Goal: Information Seeking & Learning: Check status

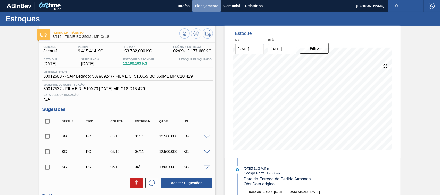
click at [199, 7] on span "Planejamento" at bounding box center [206, 6] width 23 height 6
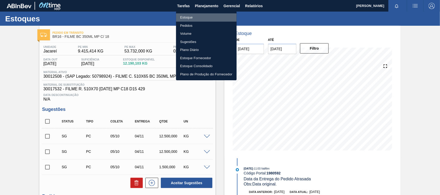
click at [180, 16] on li "Estoque" at bounding box center [206, 17] width 61 height 8
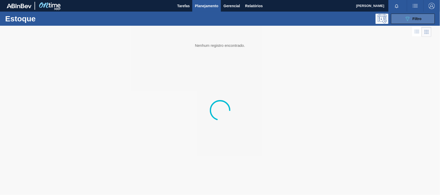
click at [416, 16] on div "089F7B8B-B2A5-4AFE-B5C0-19BA573D28AC Filtro" at bounding box center [412, 19] width 17 height 6
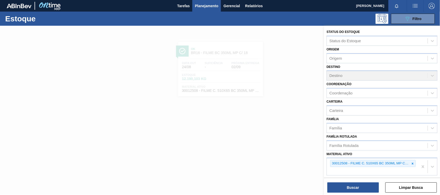
click at [412, 164] on icon at bounding box center [413, 164] width 2 height 2
paste ativo "30003623"
type ativo "30003623"
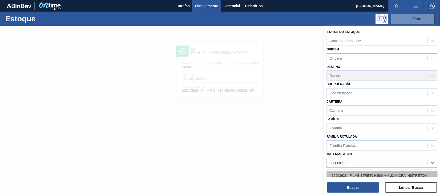
click at [387, 175] on div "30003623 - FILME STRETCH;500 MM;23 MICRA;;HISTRETCH" at bounding box center [381, 176] width 111 height 10
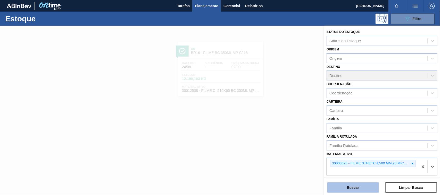
click at [365, 185] on button "Buscar" at bounding box center [353, 188] width 52 height 10
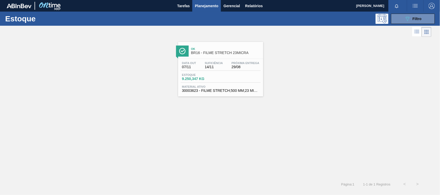
click at [230, 79] on div "Estoque 9.250,347 KG" at bounding box center [221, 77] width 80 height 9
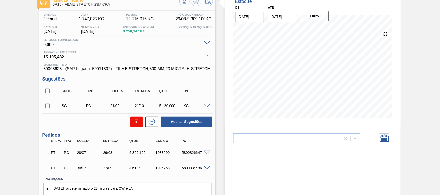
scroll to position [55, 0]
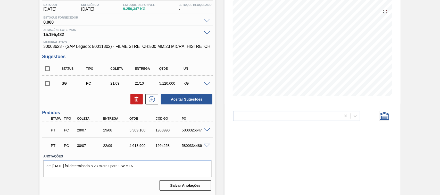
click at [187, 131] on div "5800326647" at bounding box center [194, 130] width 29 height 4
click at [187, 130] on div "5800326647" at bounding box center [194, 130] width 29 height 4
copy div "5800326647"
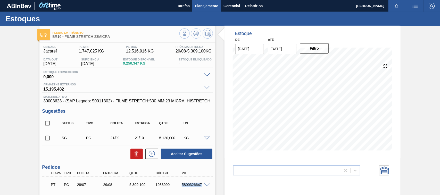
click at [198, 4] on span "Planejamento" at bounding box center [206, 6] width 23 height 6
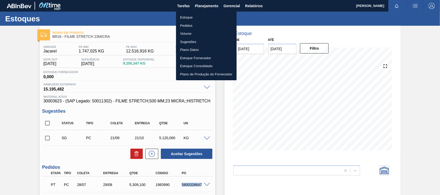
click at [191, 20] on li "Estoque" at bounding box center [206, 17] width 61 height 8
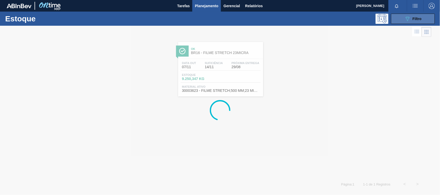
click at [422, 21] on button "089F7B8B-B2A5-4AFE-B5C0-19BA573D28AC Filtro" at bounding box center [413, 19] width 44 height 10
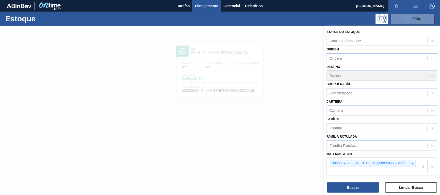
click at [411, 164] on icon at bounding box center [413, 164] width 4 height 4
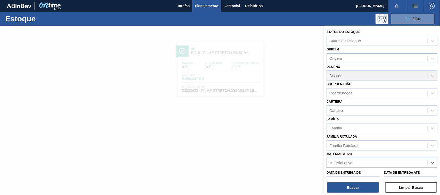
paste ativo "30007319"
type ativo "30007319"
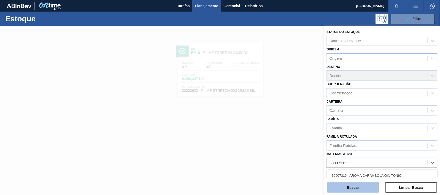
drag, startPoint x: 372, startPoint y: 171, endPoint x: 363, endPoint y: 186, distance: 17.6
click at [370, 172] on div "30007319 - AROMA CARAMBOLA GIN TONIC" at bounding box center [381, 176] width 111 height 10
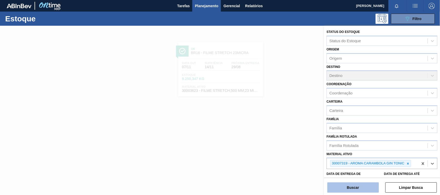
click at [361, 192] on button "Buscar" at bounding box center [353, 188] width 52 height 10
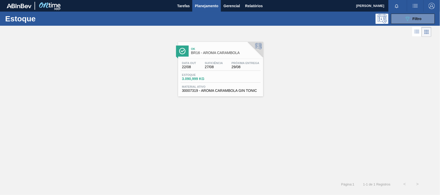
click at [242, 93] on span "30007319 - AROMA CARAMBOLA GIN TONIC" at bounding box center [220, 91] width 77 height 4
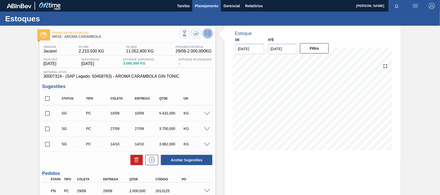
click at [192, 9] on button "Planejamento" at bounding box center [206, 6] width 29 height 12
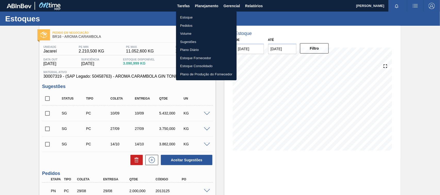
click at [209, 17] on li "Estoque" at bounding box center [206, 17] width 61 height 8
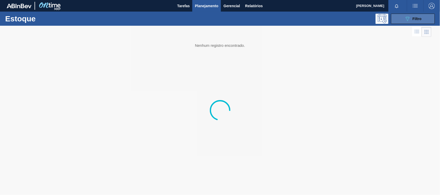
click at [391, 19] on button "089F7B8B-B2A5-4AFE-B5C0-19BA573D28AC Filtro" at bounding box center [413, 19] width 44 height 10
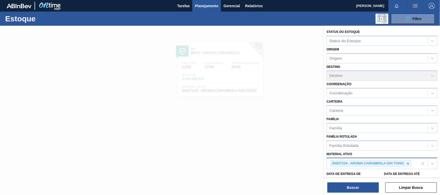
drag, startPoint x: 409, startPoint y: 164, endPoint x: 406, endPoint y: 163, distance: 2.9
click at [408, 164] on div at bounding box center [408, 163] width 6 height 6
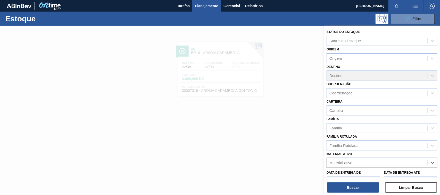
paste ativo "30012506"
type ativo "30012506"
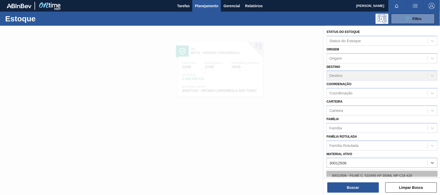
click at [368, 173] on div "30012506 - FILME C. 510X65 AP 350ML MP C18 429" at bounding box center [381, 176] width 111 height 10
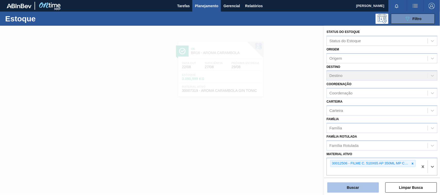
click at [356, 188] on button "Buscar" at bounding box center [353, 188] width 52 height 10
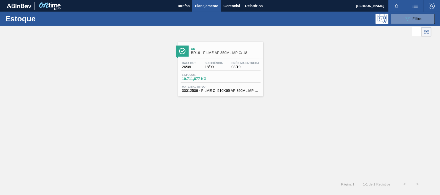
click at [219, 70] on div "Data out 26/08 Suficiência 18/09 Próxima Entrega 03/10" at bounding box center [221, 66] width 80 height 9
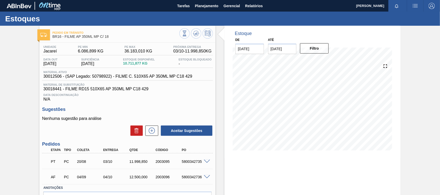
scroll to position [32, 0]
